Goal: Task Accomplishment & Management: Manage account settings

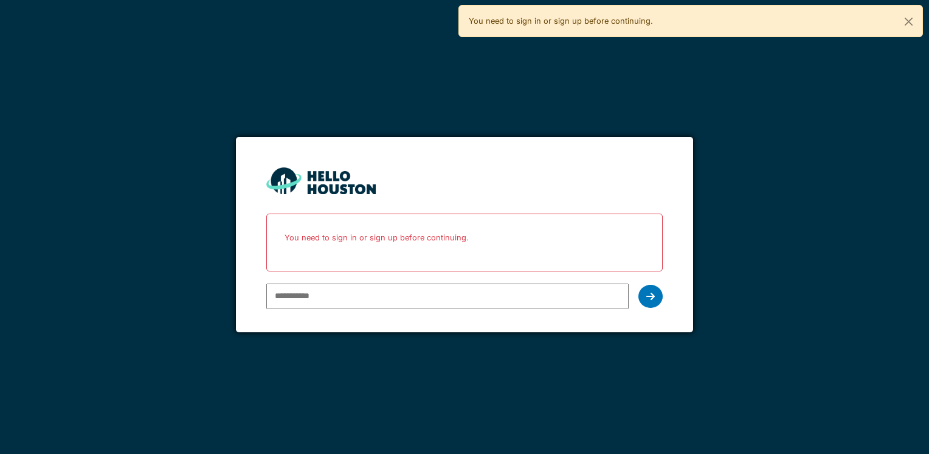
click at [309, 301] on input "email" at bounding box center [447, 296] width 362 height 26
type input "**********"
click at [647, 300] on icon at bounding box center [650, 296] width 9 height 10
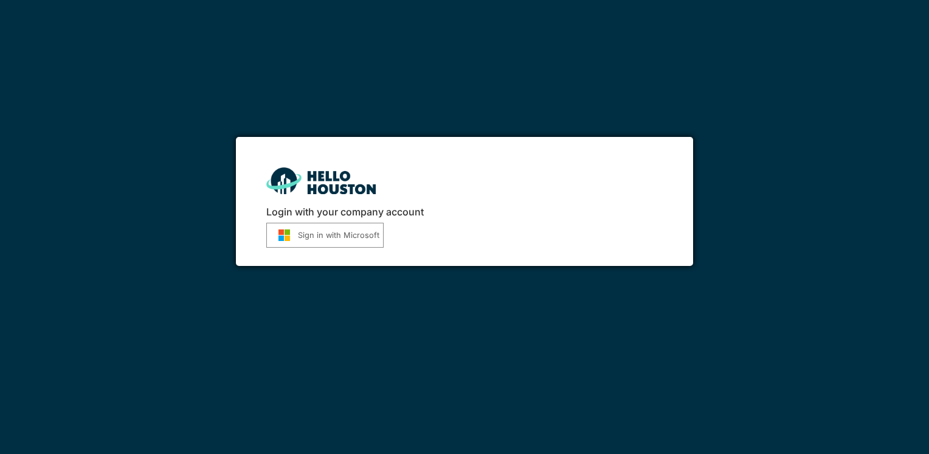
click at [326, 235] on button "Sign in with Microsoft" at bounding box center [324, 235] width 117 height 25
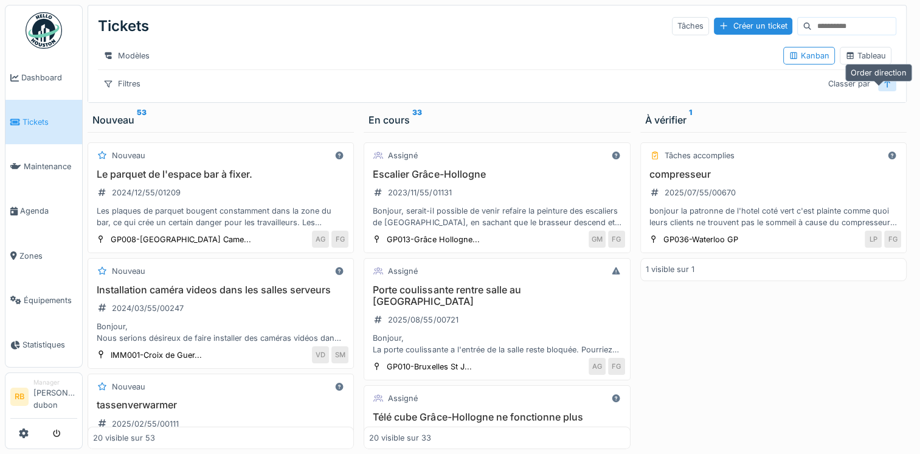
click at [885, 91] on div at bounding box center [887, 83] width 18 height 15
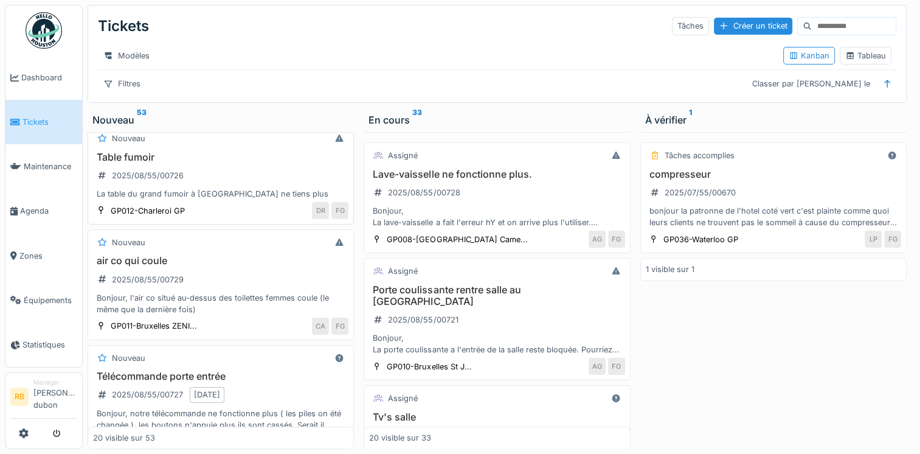
scroll to position [44, 0]
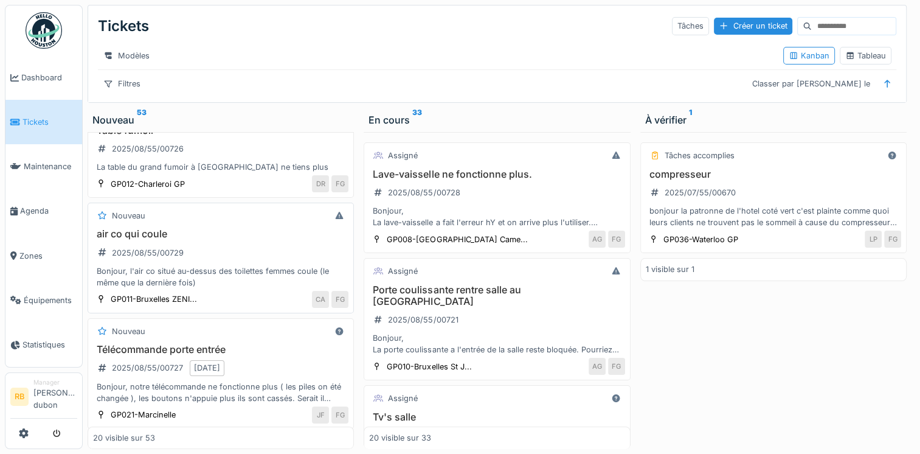
click at [246, 240] on h3 "air co qui coule" at bounding box center [220, 234] width 255 height 12
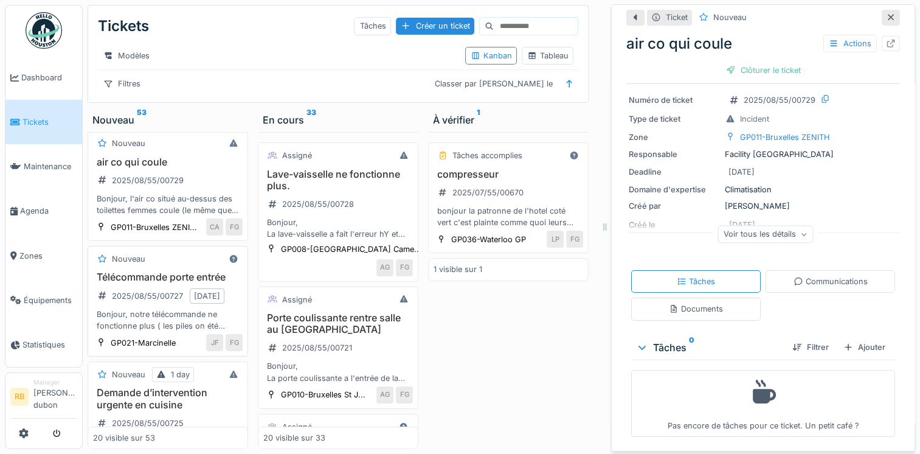
scroll to position [267, 0]
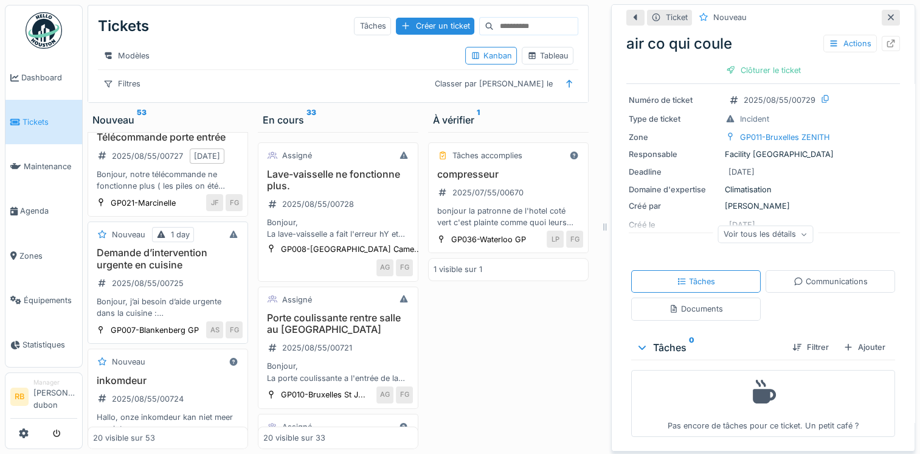
click at [216, 319] on div "Demande d’intervention urgente en cuisine 2025/08/55/00725 Bonjour, j’ai besoin…" at bounding box center [168, 283] width 150 height 72
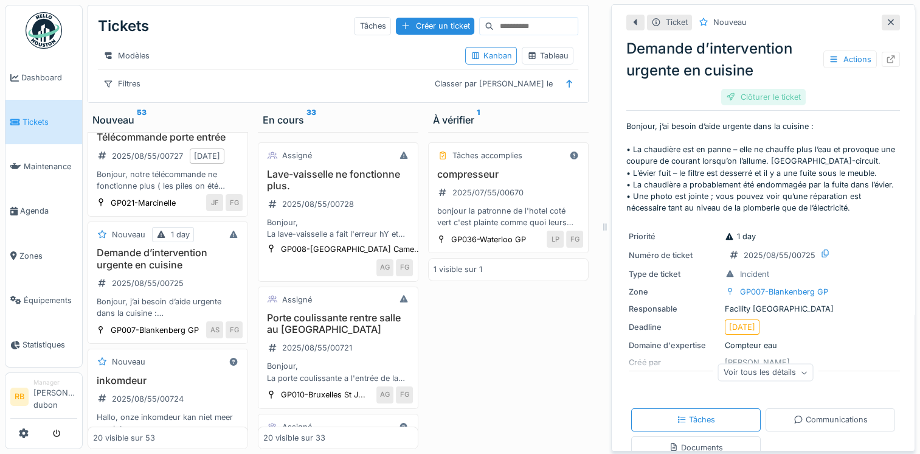
click at [754, 99] on div "Clôturer le ticket" at bounding box center [763, 97] width 85 height 16
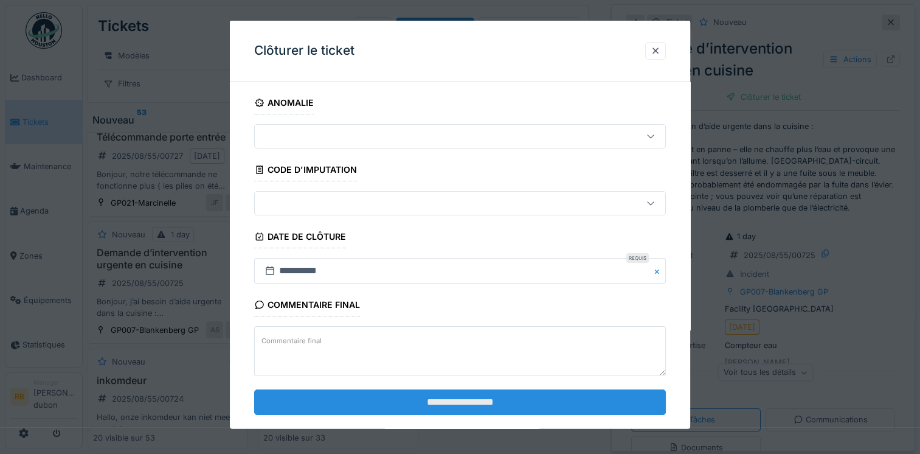
click at [488, 388] on input "**********" at bounding box center [460, 401] width 412 height 26
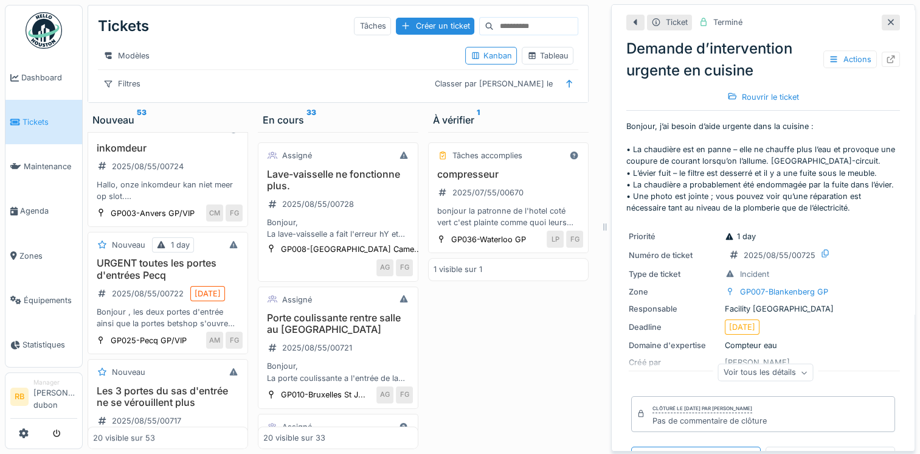
scroll to position [530, 0]
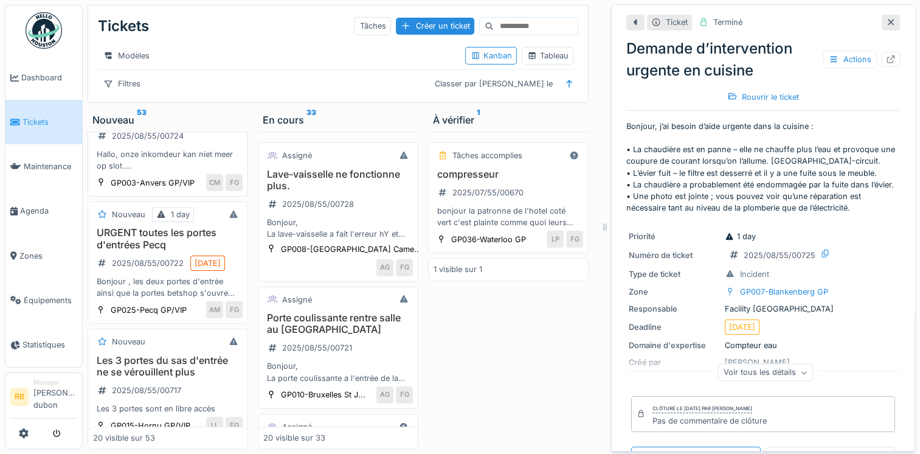
click at [195, 172] on div "inkomdeur 2025/08/55/00724 Hallo, onze inkomdeur kan niet meer op slot. Gelieve…" at bounding box center [168, 142] width 150 height 60
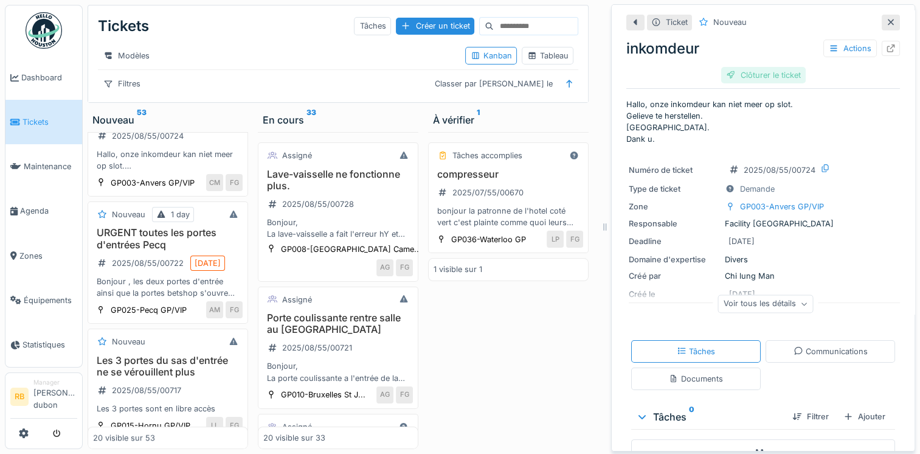
click at [753, 76] on div "Clôturer le ticket" at bounding box center [763, 75] width 85 height 16
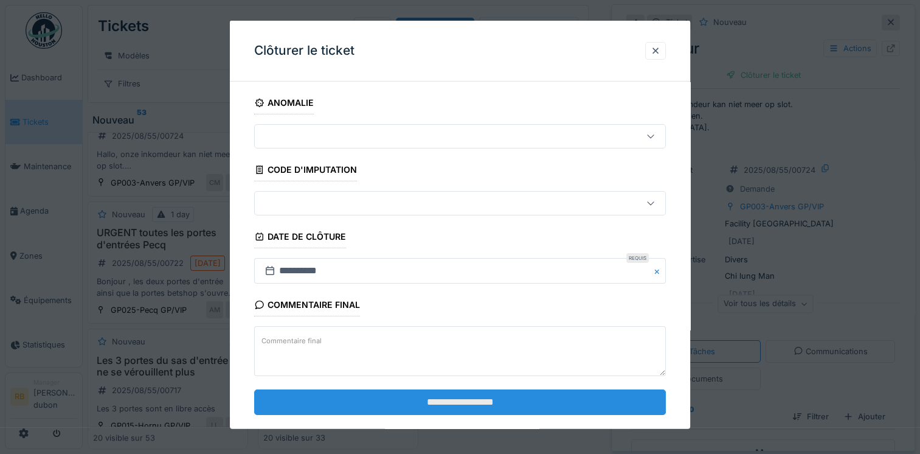
click at [421, 398] on input "**********" at bounding box center [460, 401] width 412 height 26
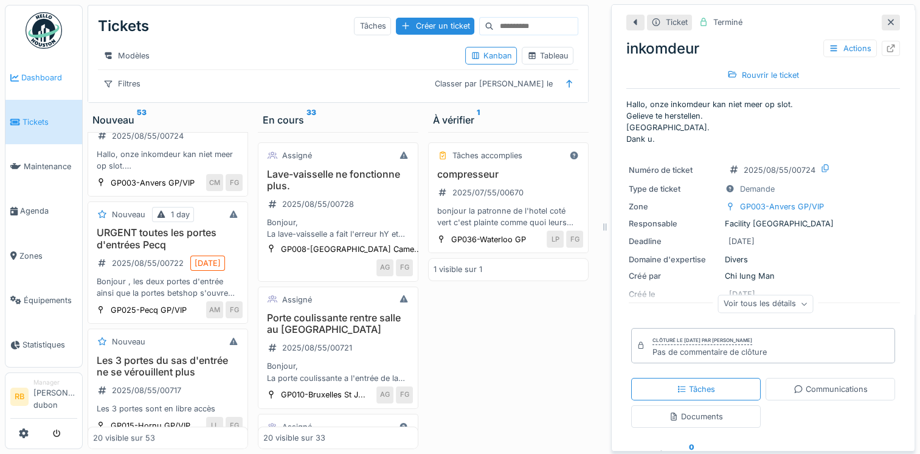
click at [46, 83] on link "Dashboard" at bounding box center [43, 77] width 77 height 44
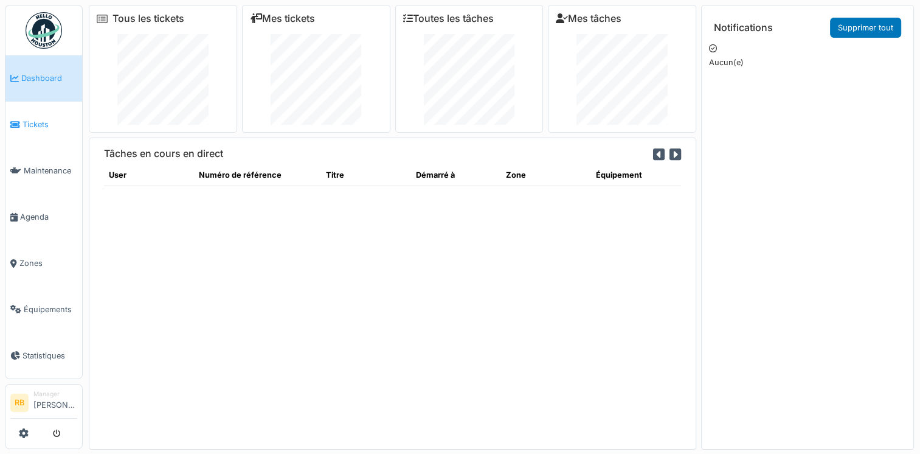
click at [40, 119] on span "Tickets" at bounding box center [49, 125] width 55 height 12
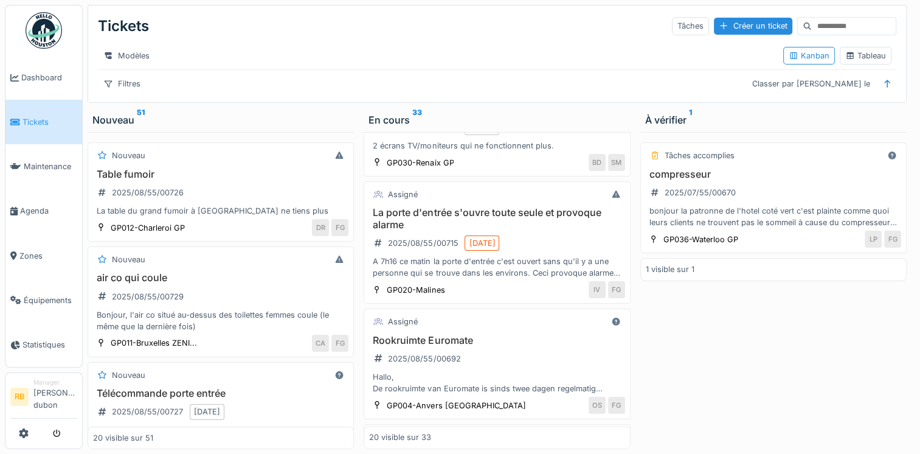
scroll to position [308, 0]
click at [477, 271] on div "A 7h16 ce matin la porte d'entrée c'est ouvert sans qu'il y a une personne qui …" at bounding box center [496, 266] width 255 height 23
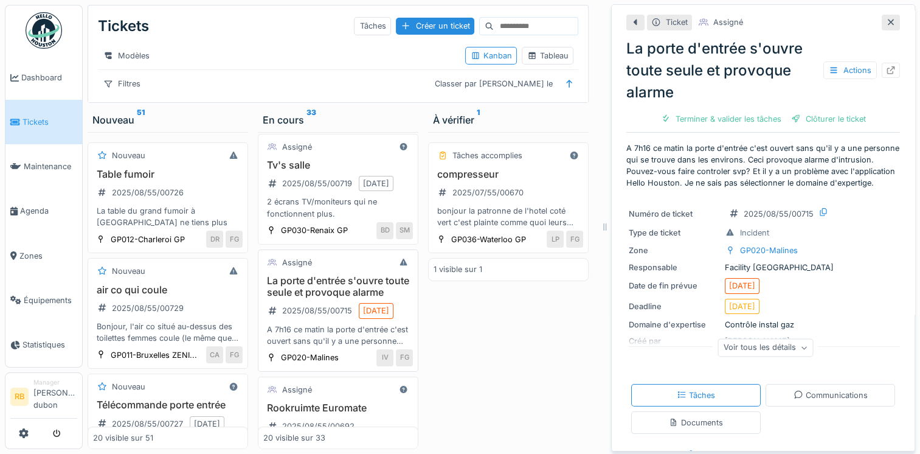
scroll to position [280, 0]
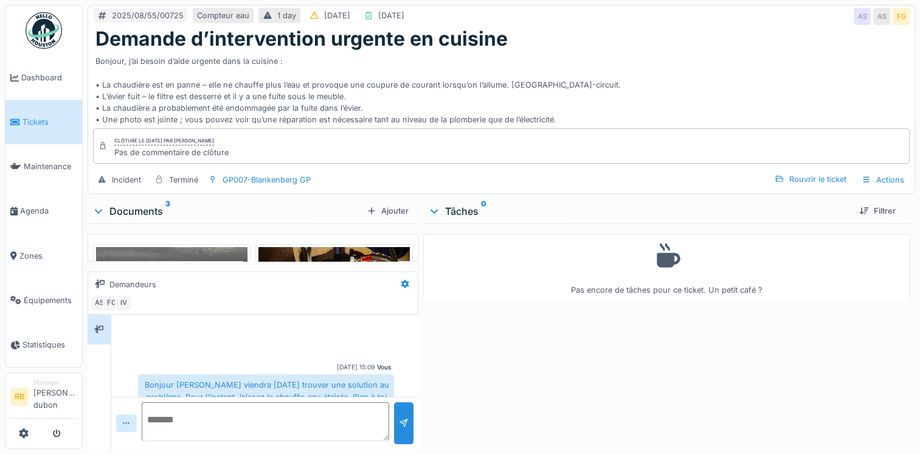
scroll to position [623, 0]
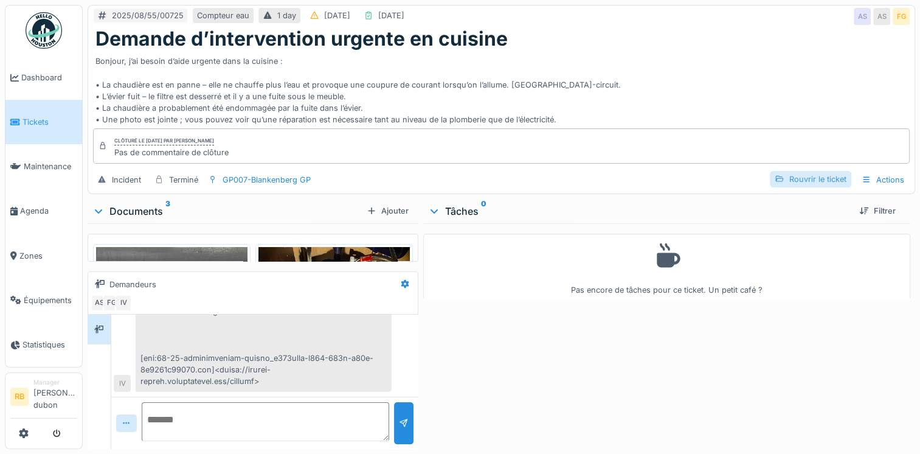
click at [813, 187] on div "Rouvrir le ticket" at bounding box center [810, 179] width 81 height 16
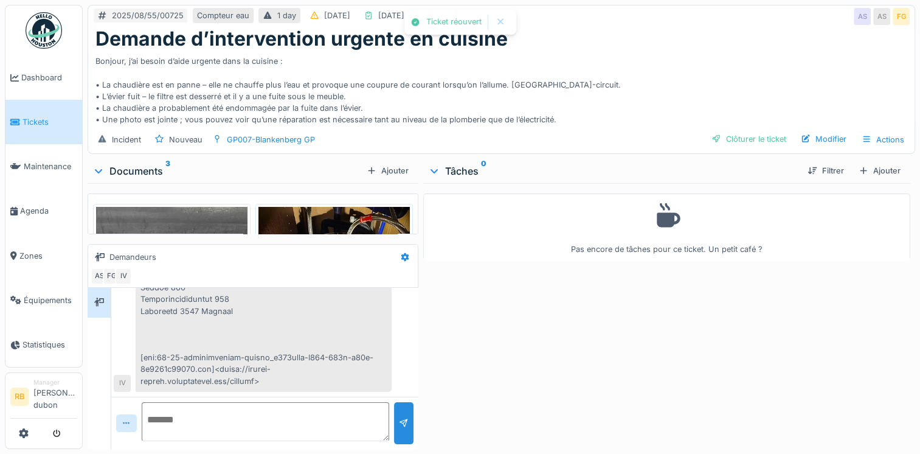
scroll to position [596, 0]
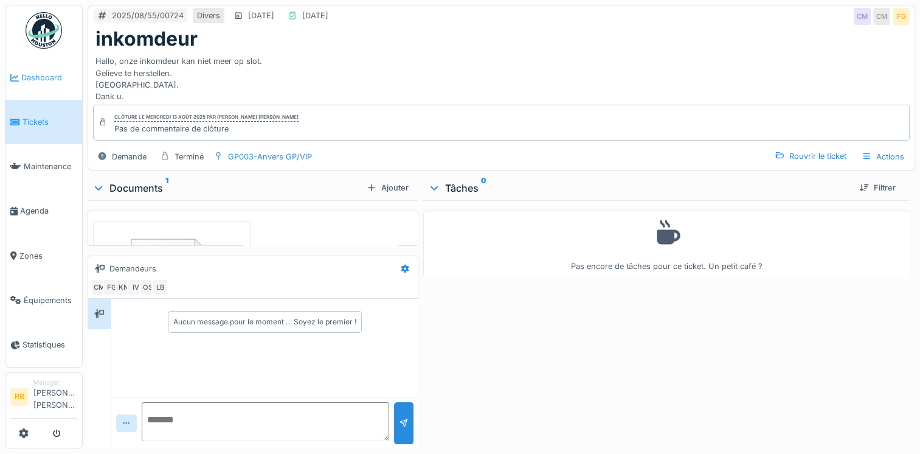
click at [45, 74] on span "Dashboard" at bounding box center [49, 78] width 56 height 12
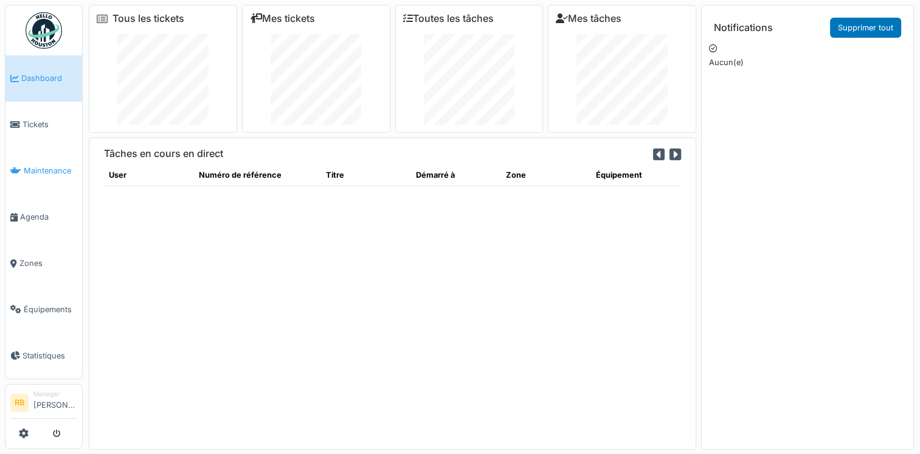
click at [26, 165] on span "Maintenance" at bounding box center [50, 171] width 53 height 12
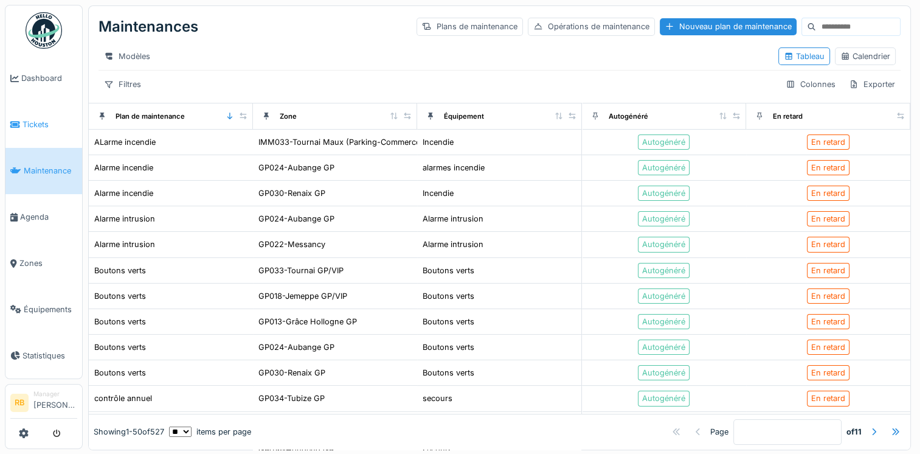
click at [31, 120] on span "Tickets" at bounding box center [49, 125] width 55 height 12
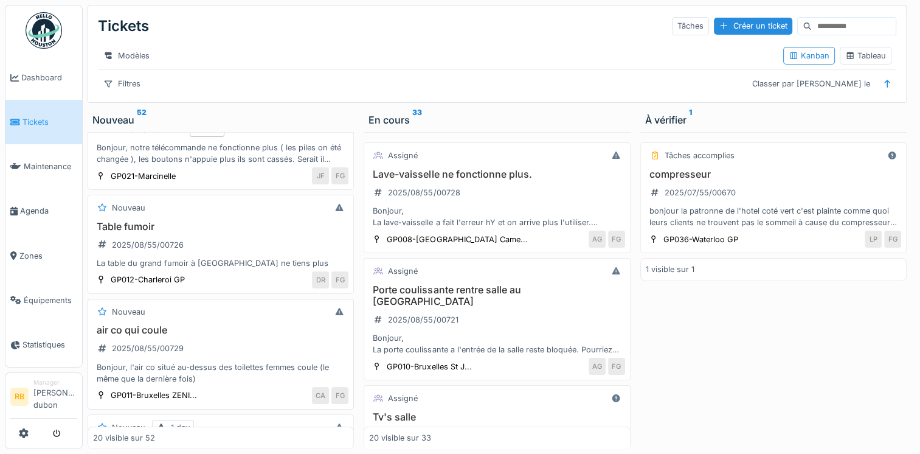
scroll to position [106, 0]
